Goal: Find specific page/section

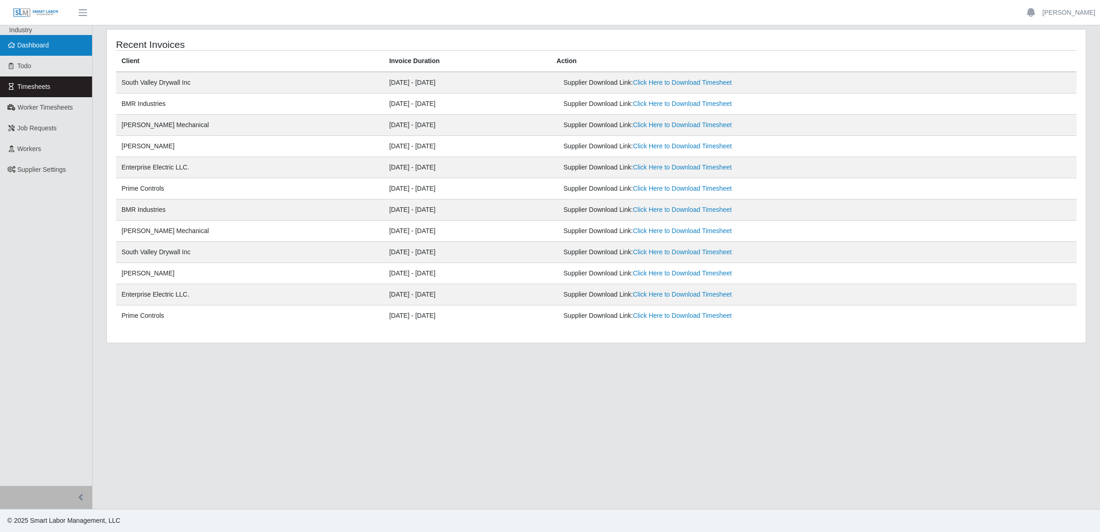
click at [39, 45] on span "Dashboard" at bounding box center [33, 44] width 32 height 7
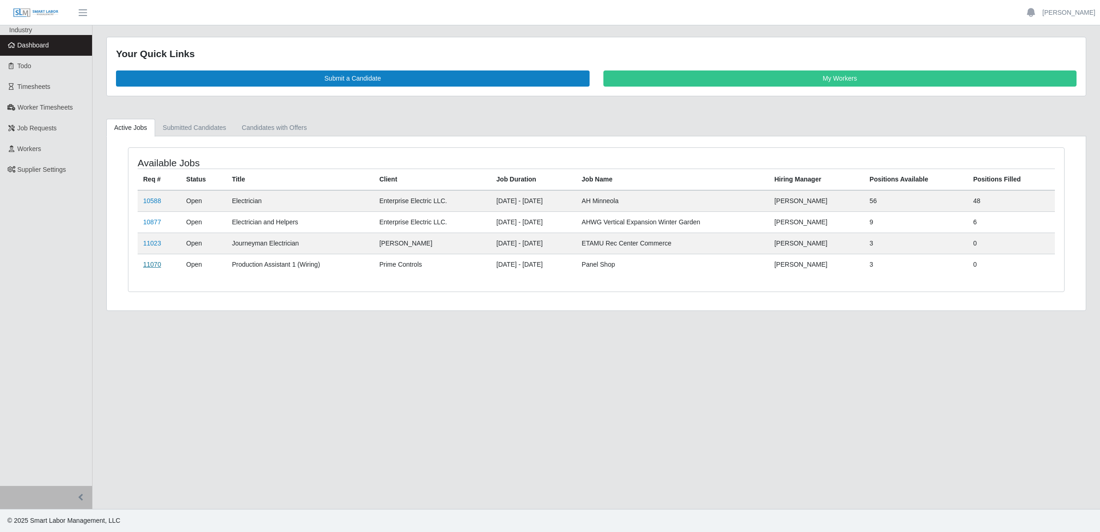
click at [148, 265] on link "11070" at bounding box center [152, 264] width 18 height 7
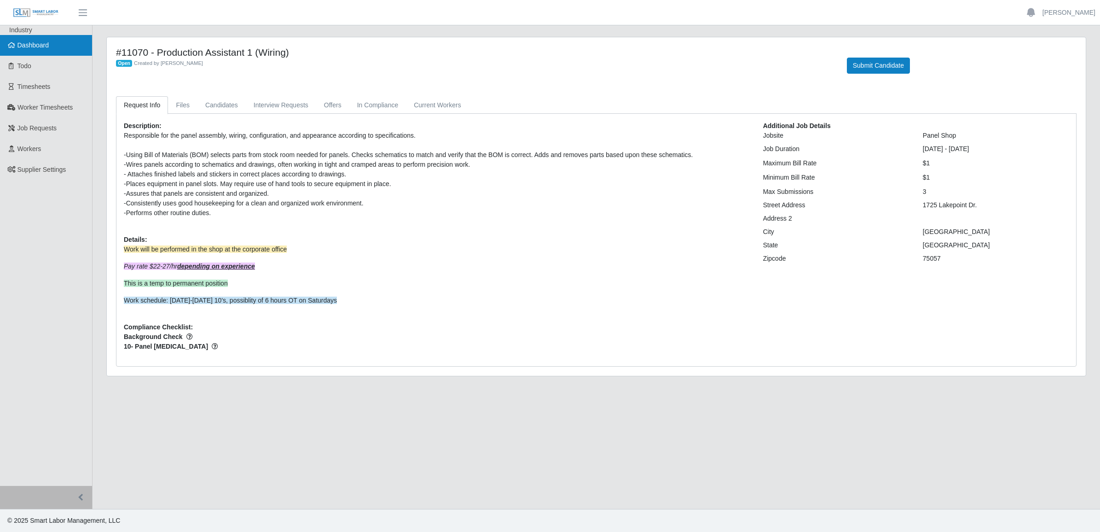
click at [15, 45] on link "Dashboard" at bounding box center [46, 45] width 92 height 21
